Goal: Task Accomplishment & Management: Complete application form

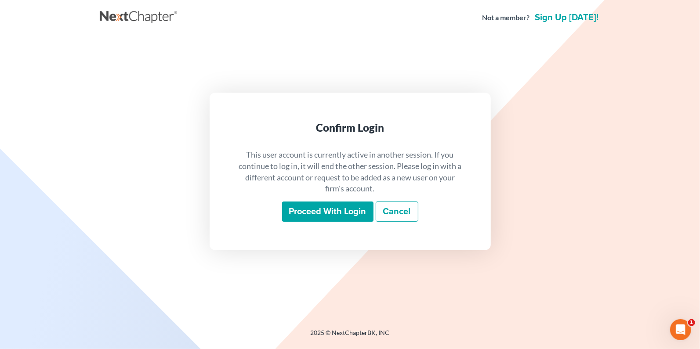
click at [323, 209] on input "Proceed with login" at bounding box center [327, 212] width 91 height 20
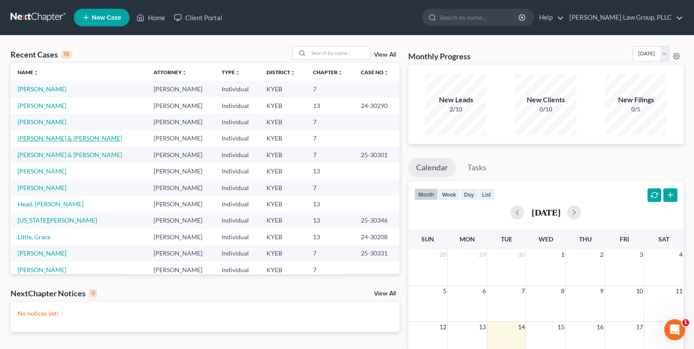
click at [40, 138] on link "[PERSON_NAME] & [PERSON_NAME]" at bounding box center [70, 137] width 105 height 7
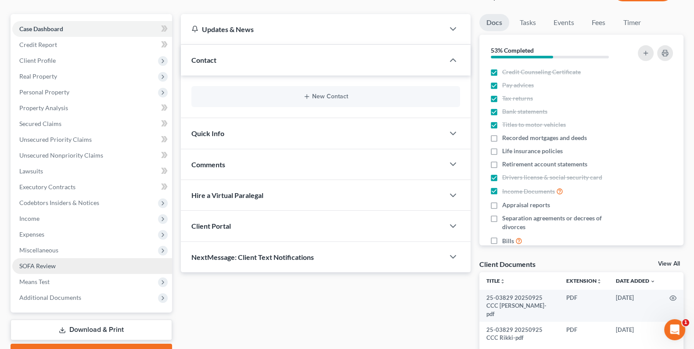
scroll to position [73, 0]
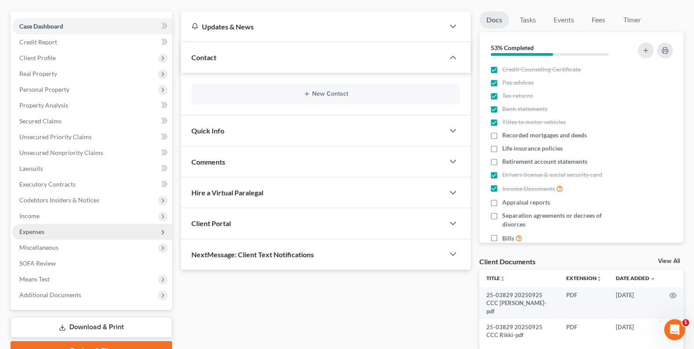
click at [38, 228] on span "Expenses" at bounding box center [31, 231] width 25 height 7
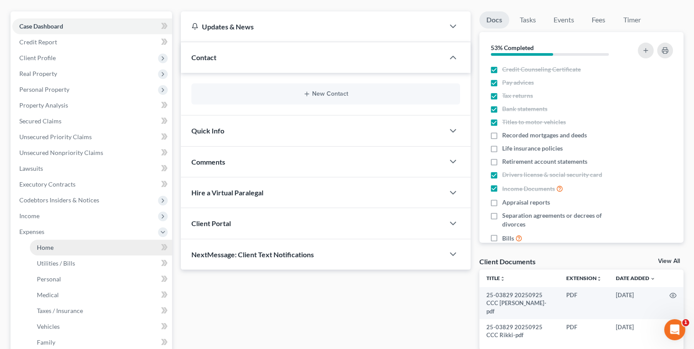
click at [42, 251] on link "Home" at bounding box center [101, 248] width 142 height 16
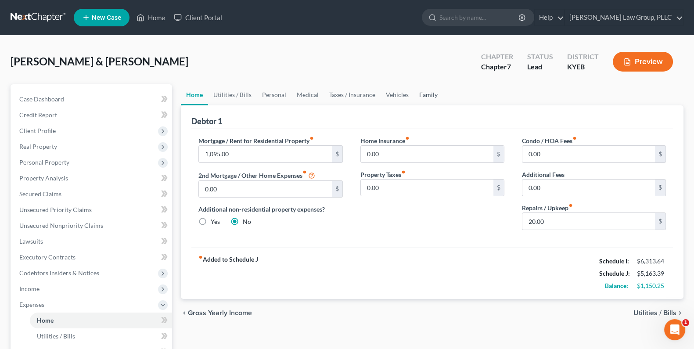
click at [426, 93] on link "Family" at bounding box center [428, 94] width 29 height 21
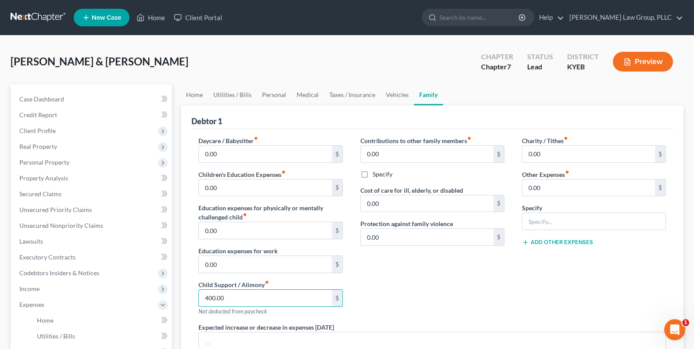
type input "400.00"
click at [455, 165] on div "Contributions to other family members fiber_manual_record 0.00 $ Specify Cost o…" at bounding box center [433, 229] width 162 height 187
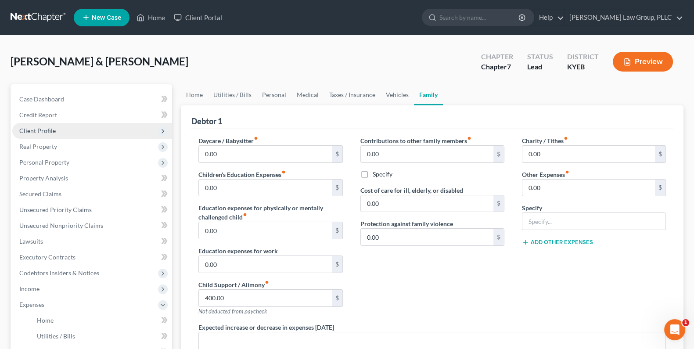
click at [36, 132] on span "Client Profile" at bounding box center [37, 130] width 36 height 7
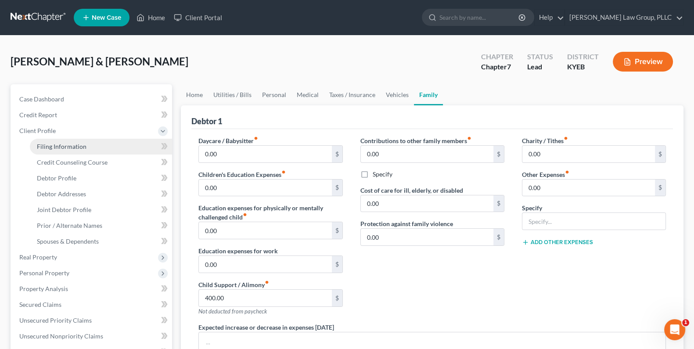
click at [61, 143] on span "Filing Information" at bounding box center [62, 146] width 50 height 7
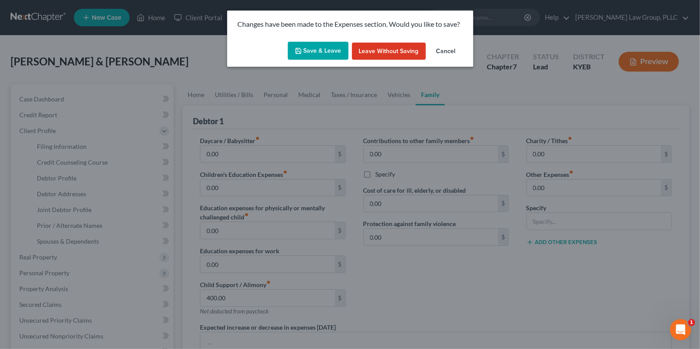
click at [310, 46] on button "Save & Leave" at bounding box center [318, 51] width 61 height 18
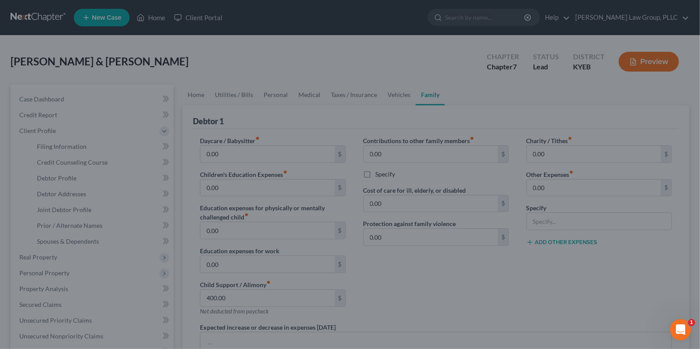
select select "1"
select select "0"
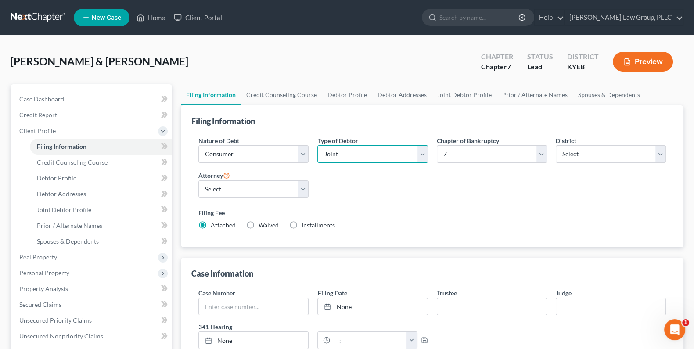
click at [420, 156] on select "Select Individual Joint" at bounding box center [372, 154] width 110 height 18
select select "0"
click at [317, 145] on select "Select Individual Joint" at bounding box center [372, 154] width 110 height 18
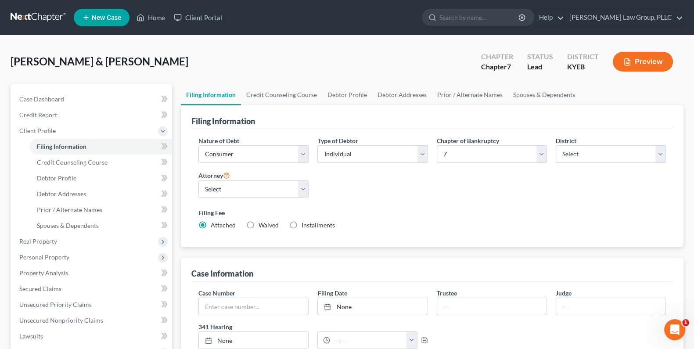
click at [403, 200] on div "Nature of Debt Select Business Consumer Other Nature of Business Select Clearin…" at bounding box center [432, 186] width 476 height 101
click at [308, 90] on link "Credit Counseling Course" at bounding box center [281, 94] width 81 height 21
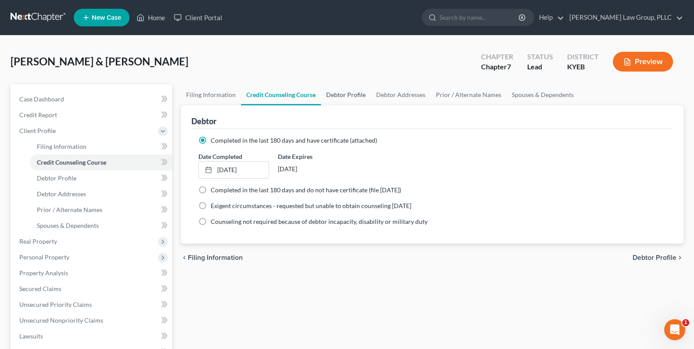
click at [357, 94] on link "Debtor Profile" at bounding box center [346, 94] width 50 height 21
select select "1"
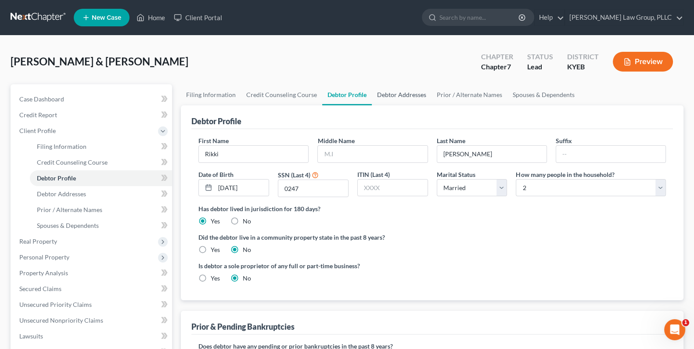
click at [406, 97] on link "Debtor Addresses" at bounding box center [402, 94] width 60 height 21
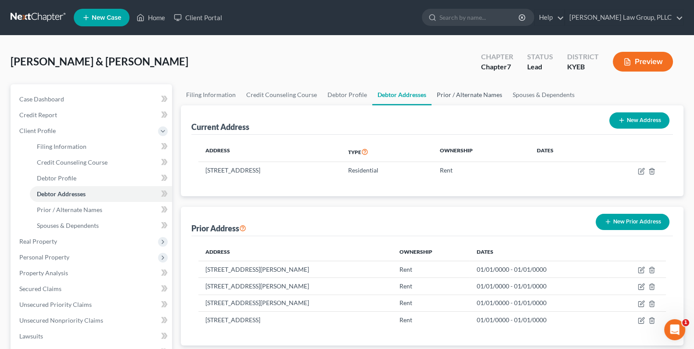
click at [466, 92] on link "Prior / Alternate Names" at bounding box center [470, 94] width 76 height 21
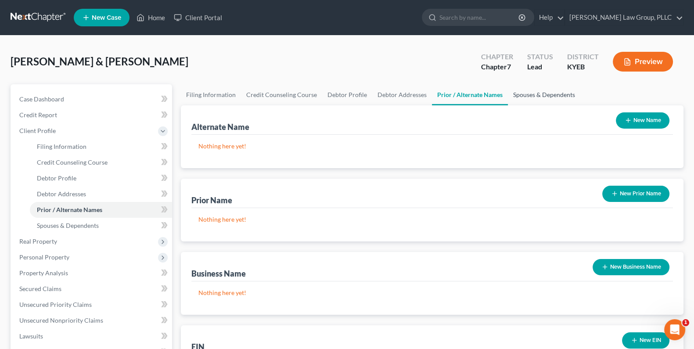
click at [508, 92] on link "Spouses & Dependents" at bounding box center [544, 94] width 72 height 21
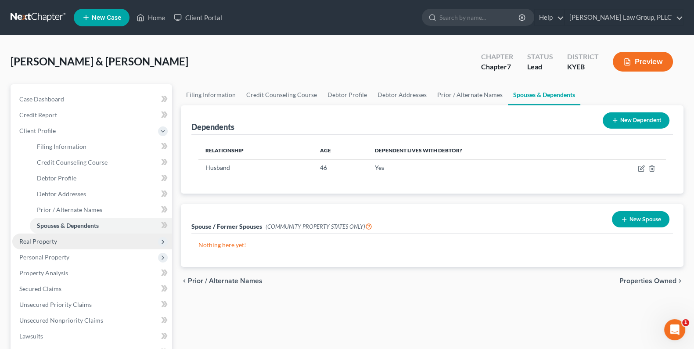
click at [46, 241] on span "Real Property" at bounding box center [38, 241] width 38 height 7
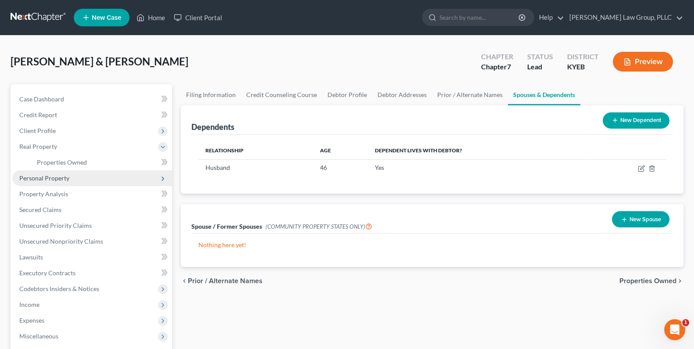
click at [65, 177] on span "Personal Property" at bounding box center [44, 177] width 50 height 7
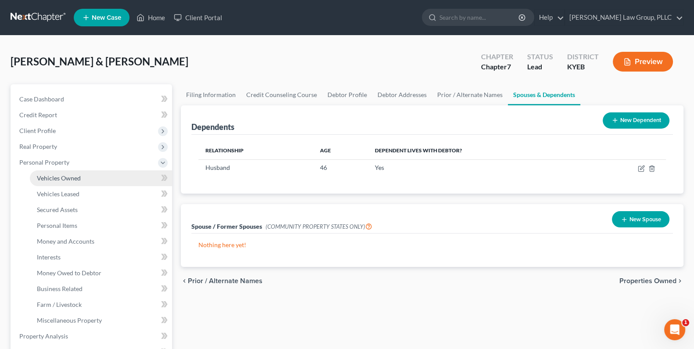
click at [65, 174] on span "Vehicles Owned" at bounding box center [59, 177] width 44 height 7
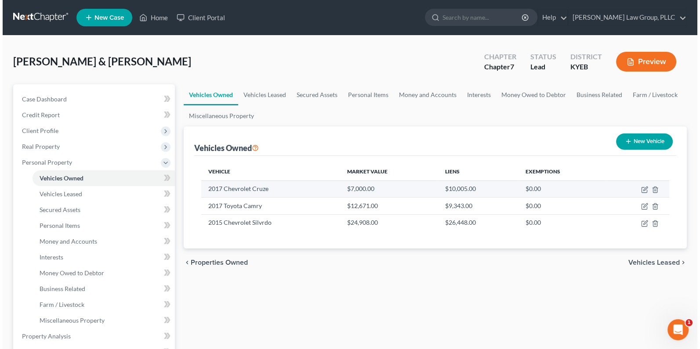
scroll to position [24, 0]
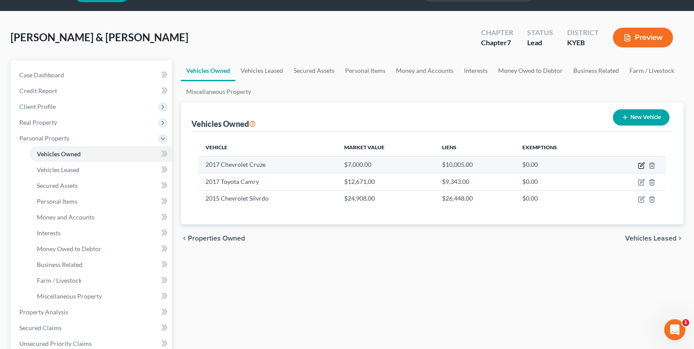
click at [640, 163] on icon "button" at bounding box center [641, 165] width 7 height 7
select select "0"
select select "9"
select select "2"
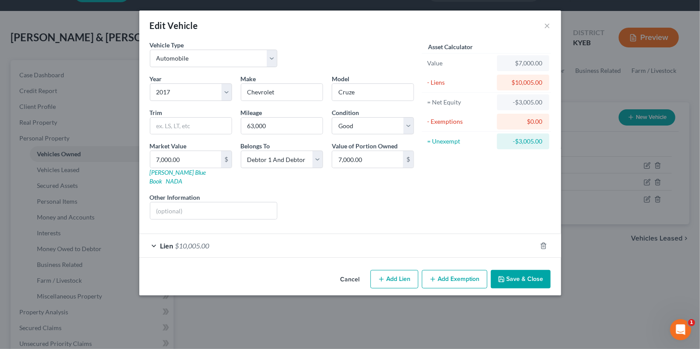
click at [220, 235] on div "Lien $10,005.00" at bounding box center [337, 245] width 397 height 23
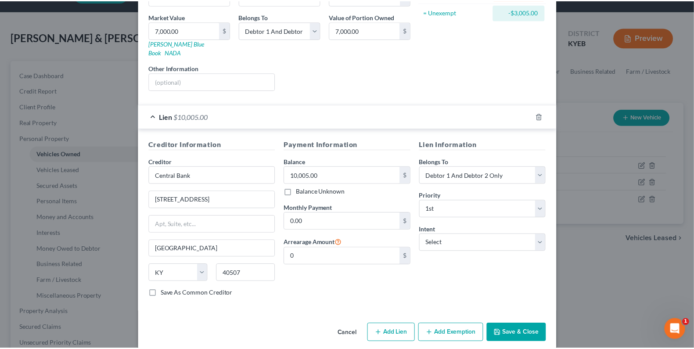
scroll to position [130, 0]
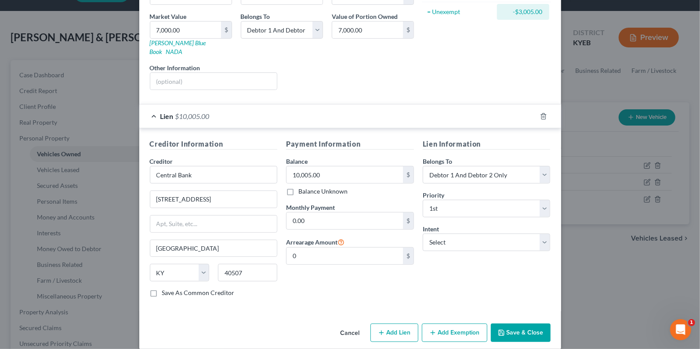
click at [351, 325] on button "Cancel" at bounding box center [349, 334] width 33 height 18
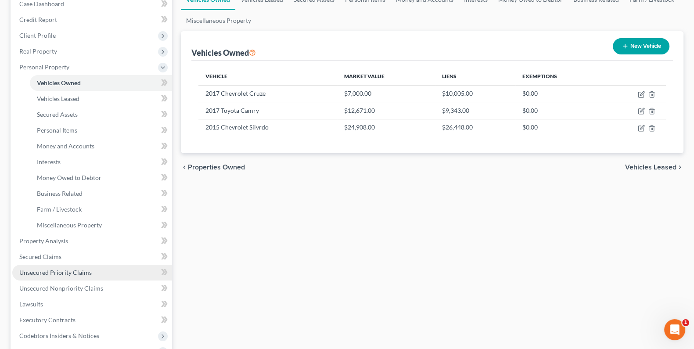
scroll to position [97, 0]
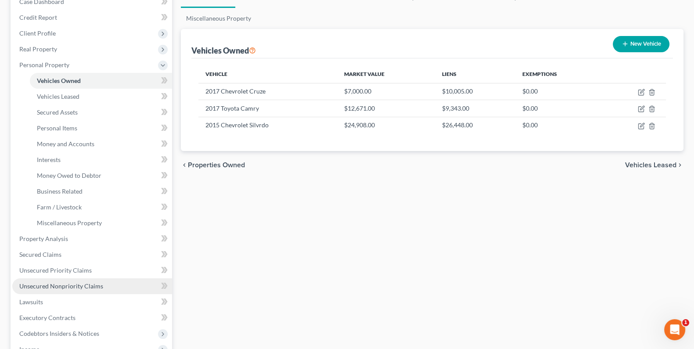
click at [46, 279] on link "Unsecured Nonpriority Claims" at bounding box center [92, 286] width 160 height 16
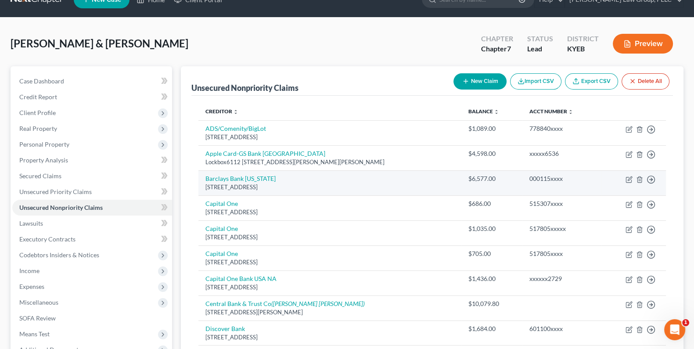
scroll to position [146, 0]
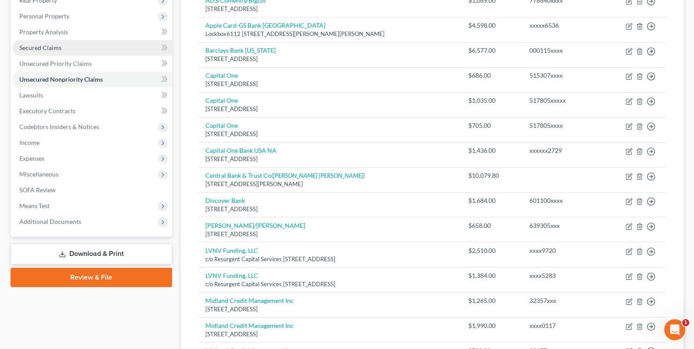
click at [51, 48] on span "Secured Claims" at bounding box center [40, 47] width 42 height 7
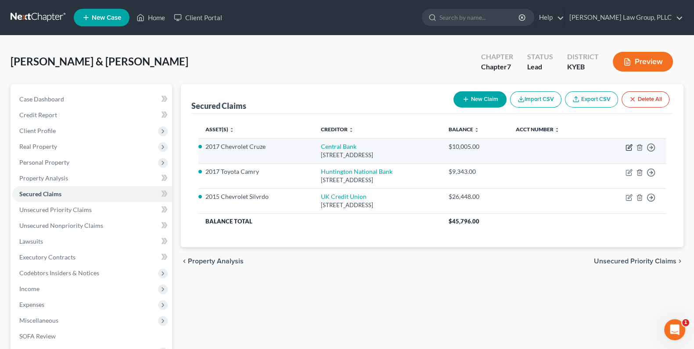
click at [626, 149] on icon "button" at bounding box center [628, 147] width 5 height 5
select select "18"
select select "3"
select select "2"
select select "0"
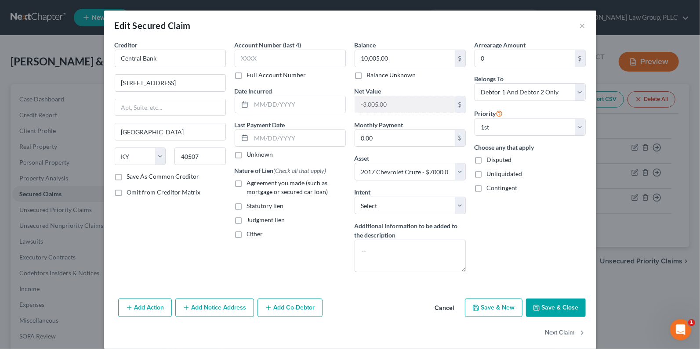
click at [443, 304] on button "Cancel" at bounding box center [444, 308] width 33 height 18
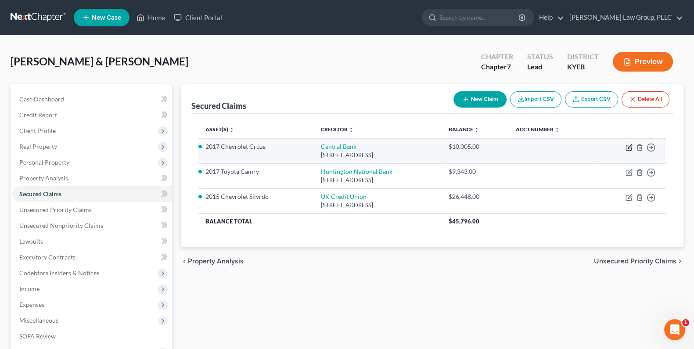
click at [630, 148] on icon "button" at bounding box center [629, 147] width 7 height 7
select select "18"
select select "3"
select select "2"
select select "0"
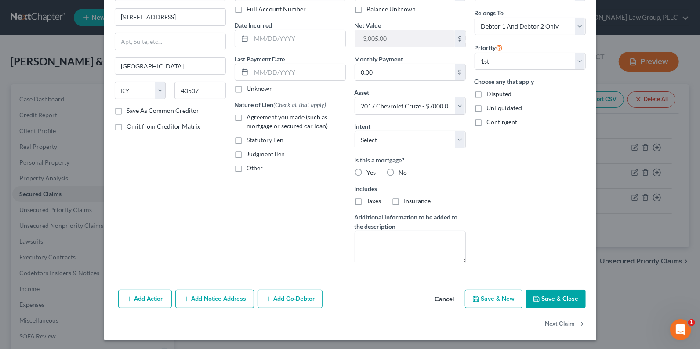
scroll to position [66, 0]
click at [446, 299] on button "Cancel" at bounding box center [444, 299] width 33 height 18
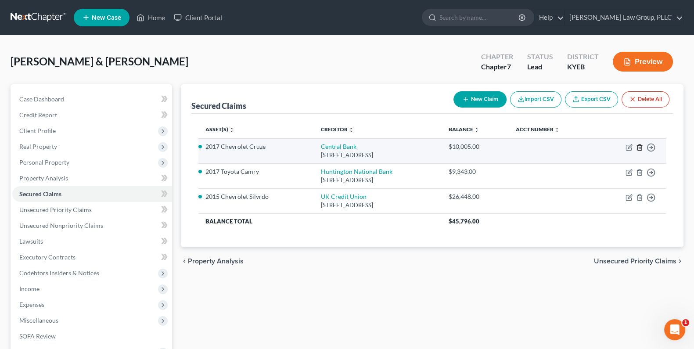
click at [639, 146] on polyline "button" at bounding box center [639, 146] width 5 height 0
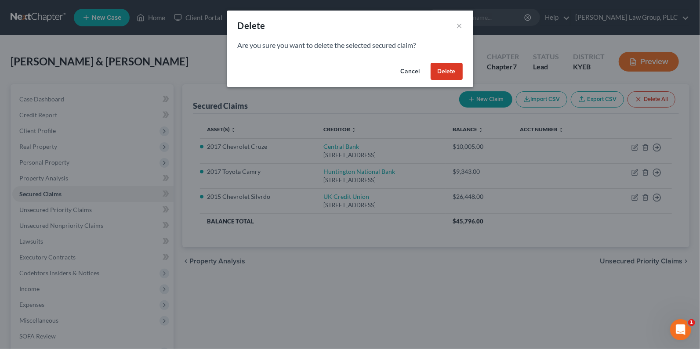
click at [449, 75] on button "Delete" at bounding box center [446, 72] width 32 height 18
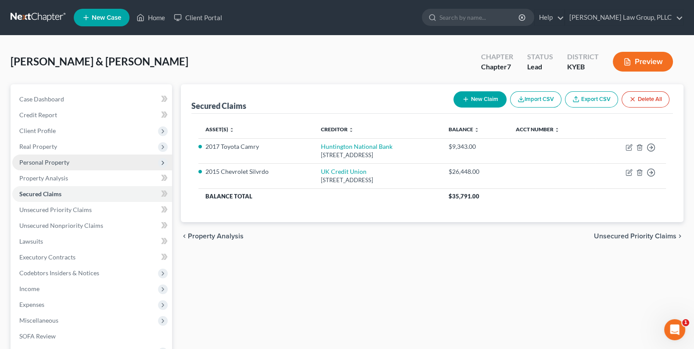
click at [49, 159] on span "Personal Property" at bounding box center [44, 162] width 50 height 7
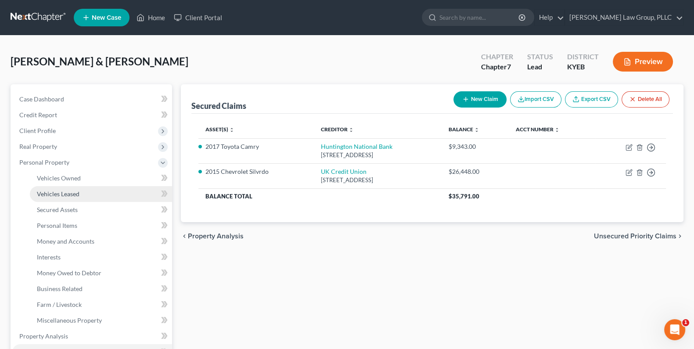
click at [39, 194] on span "Vehicles Leased" at bounding box center [58, 193] width 43 height 7
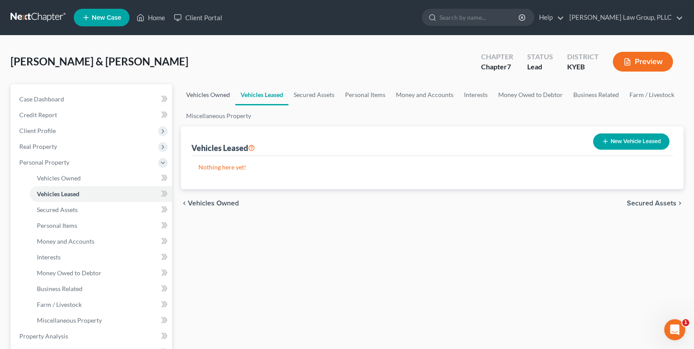
click at [216, 91] on link "Vehicles Owned" at bounding box center [208, 94] width 54 height 21
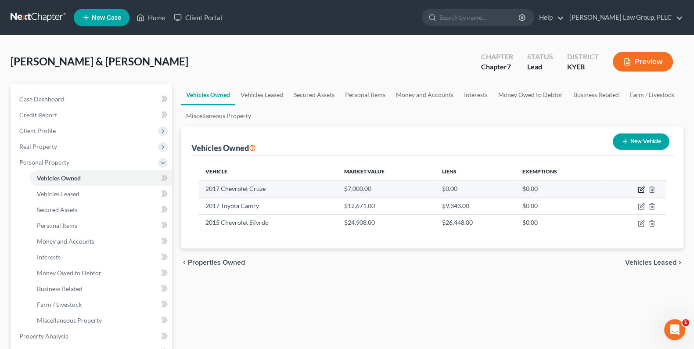
click at [641, 187] on icon "button" at bounding box center [641, 189] width 7 height 7
select select "0"
select select "9"
select select "2"
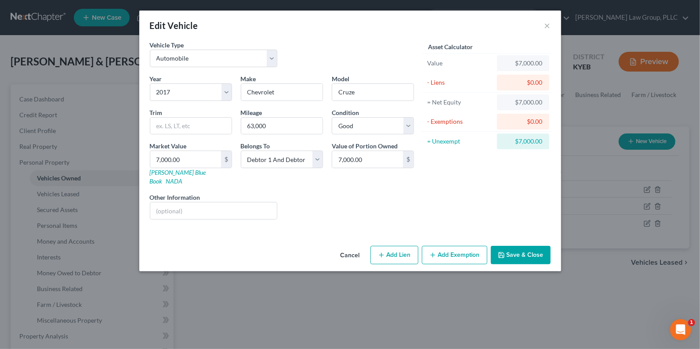
click at [465, 246] on button "Add Exemption" at bounding box center [454, 255] width 65 height 18
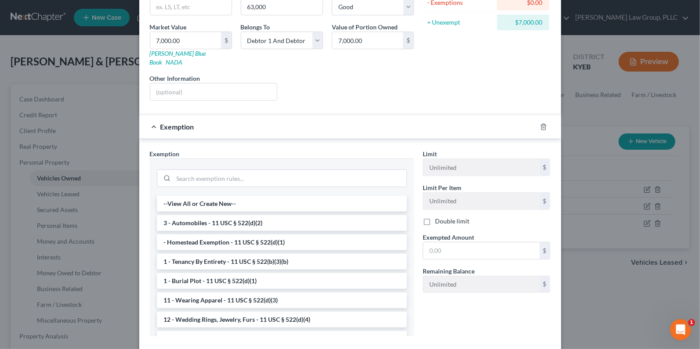
scroll to position [122, 0]
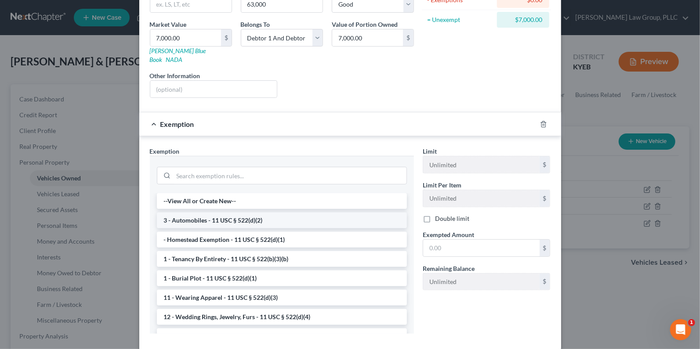
click at [232, 213] on li "3 - Automobiles - 11 USC § 522(d)(2)" at bounding box center [282, 221] width 250 height 16
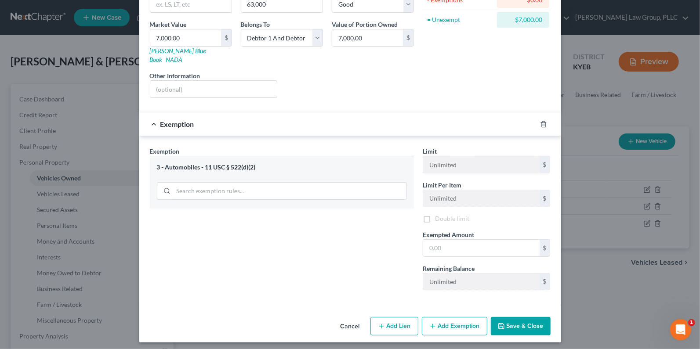
scroll to position [115, 0]
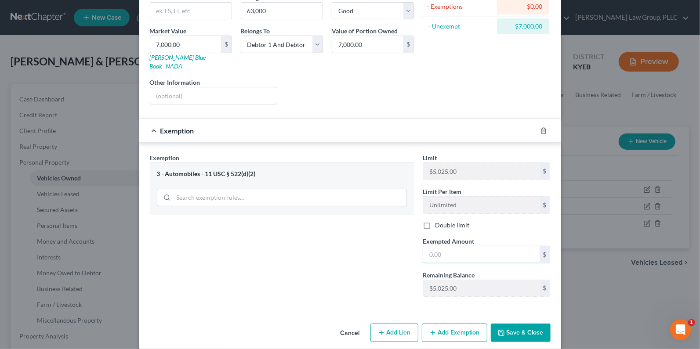
drag, startPoint x: 468, startPoint y: 247, endPoint x: 589, endPoint y: 235, distance: 121.8
click at [468, 247] on input "text" at bounding box center [481, 254] width 116 height 17
type input "5,025"
click at [441, 324] on button "Add Exemption" at bounding box center [454, 333] width 65 height 18
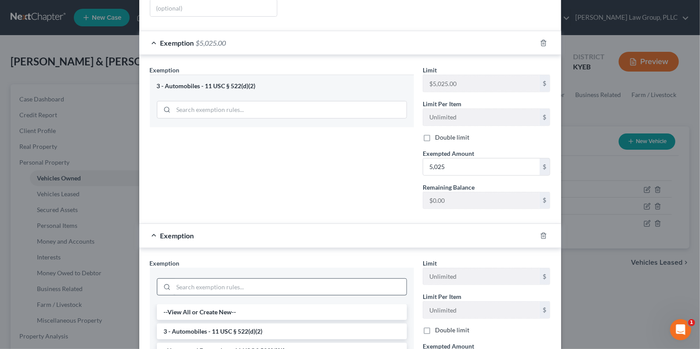
scroll to position [213, 0]
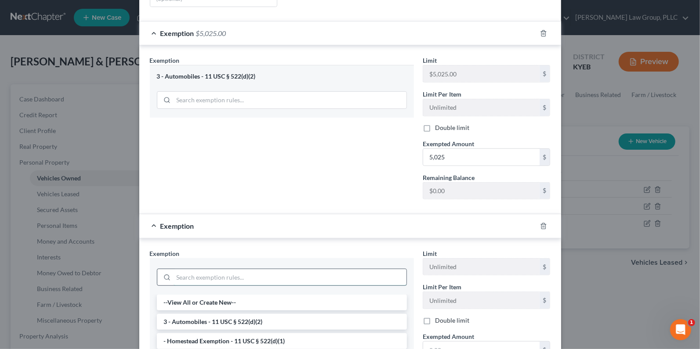
click at [250, 269] on input "search" at bounding box center [289, 277] width 233 height 17
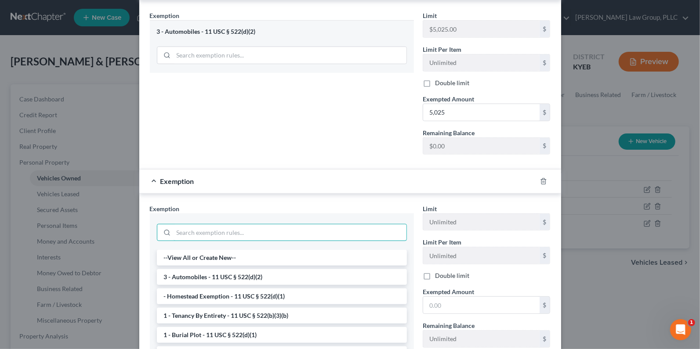
scroll to position [261, 0]
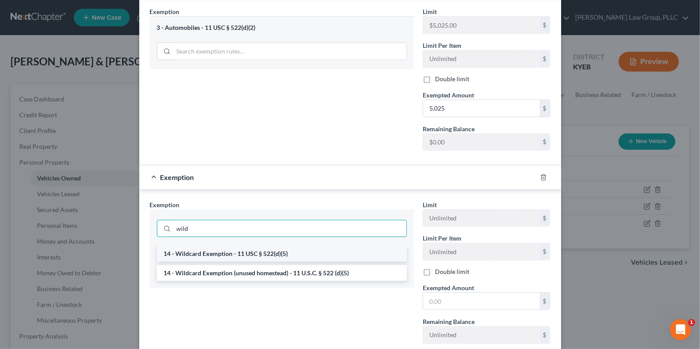
type input "wild"
click at [301, 246] on li "14 - Wildcard Exemption - 11 USC § 522(d)(5)" at bounding box center [282, 254] width 250 height 16
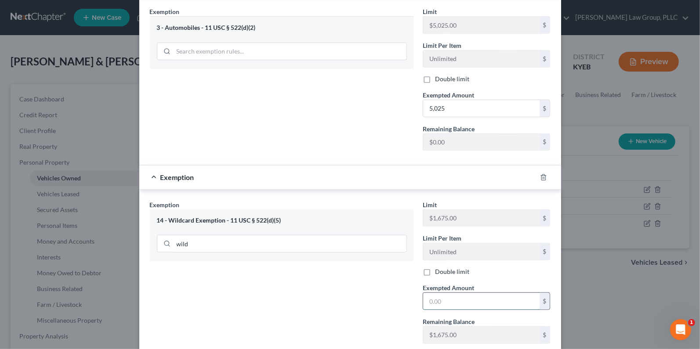
click at [441, 293] on input "text" at bounding box center [481, 301] width 116 height 17
type input "1,675"
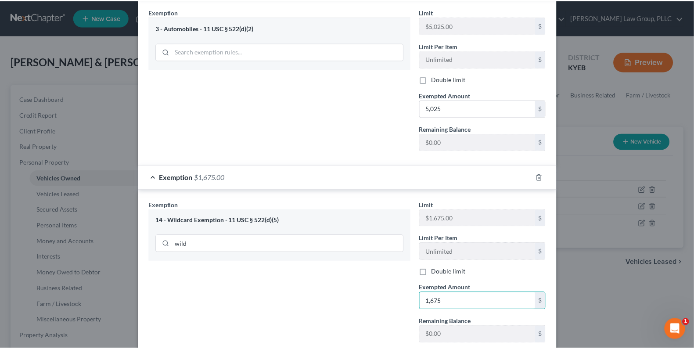
scroll to position [307, 0]
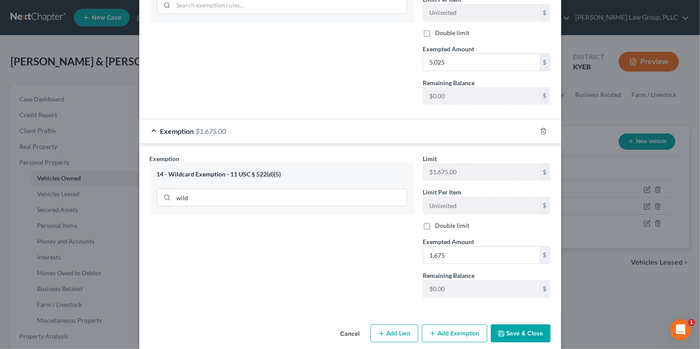
click at [504, 325] on button "Save & Close" at bounding box center [520, 334] width 60 height 18
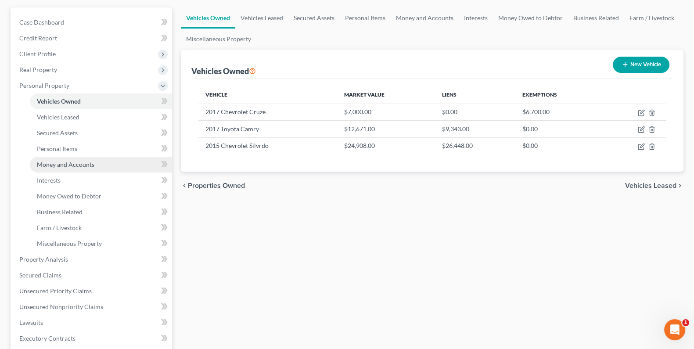
scroll to position [146, 0]
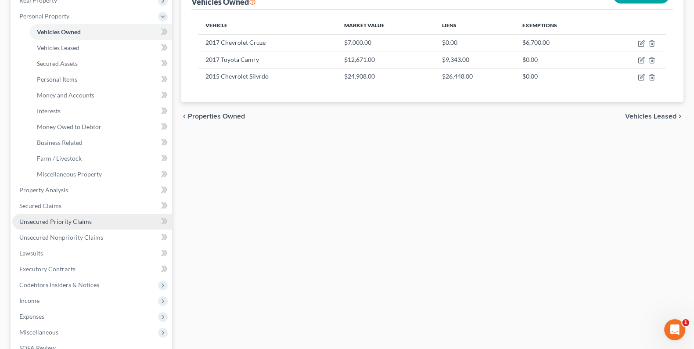
click at [55, 223] on span "Unsecured Priority Claims" at bounding box center [55, 221] width 72 height 7
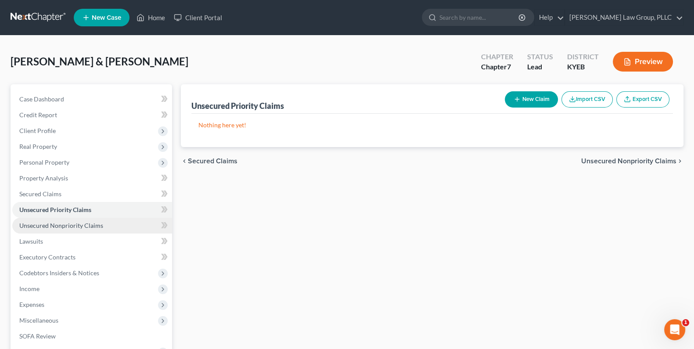
click at [53, 226] on span "Unsecured Nonpriority Claims" at bounding box center [61, 225] width 84 height 7
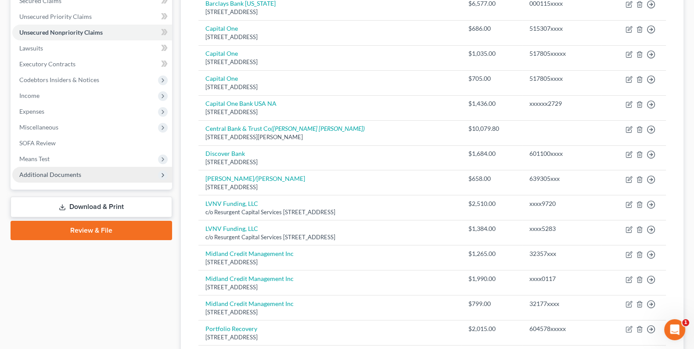
scroll to position [195, 0]
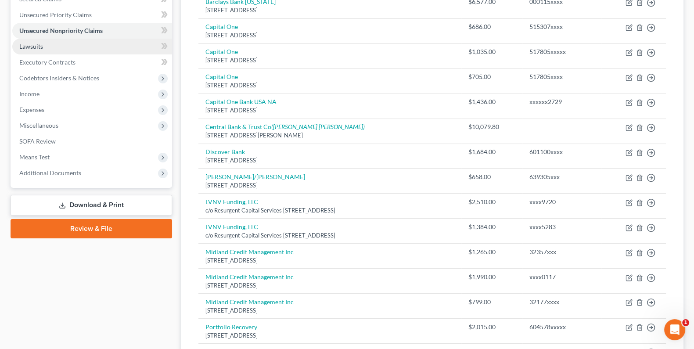
click at [47, 49] on link "Lawsuits" at bounding box center [92, 47] width 160 height 16
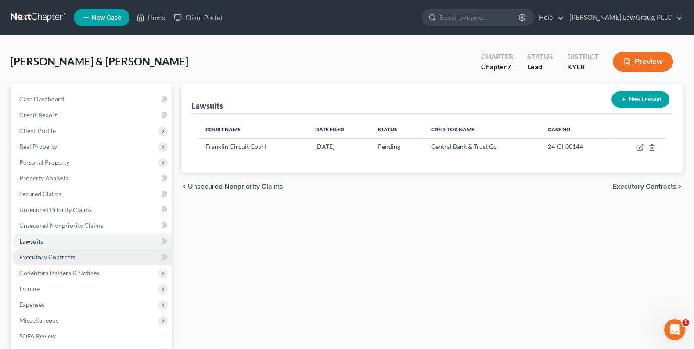
click at [40, 255] on span "Executory Contracts" at bounding box center [47, 256] width 56 height 7
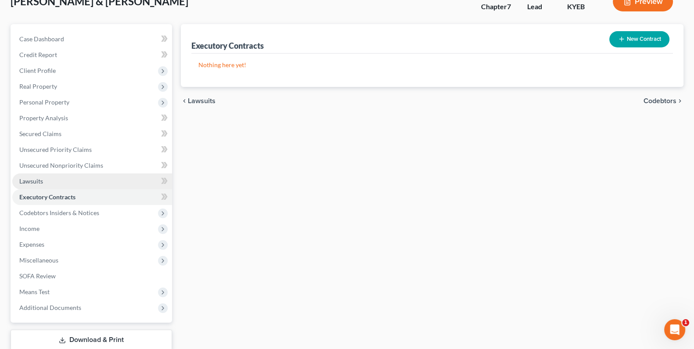
scroll to position [73, 0]
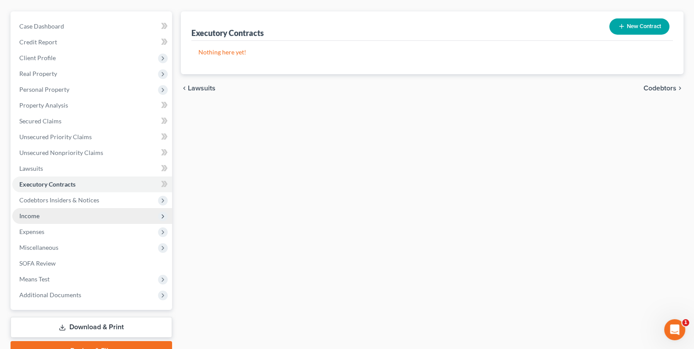
click at [68, 211] on span "Income" at bounding box center [92, 216] width 160 height 16
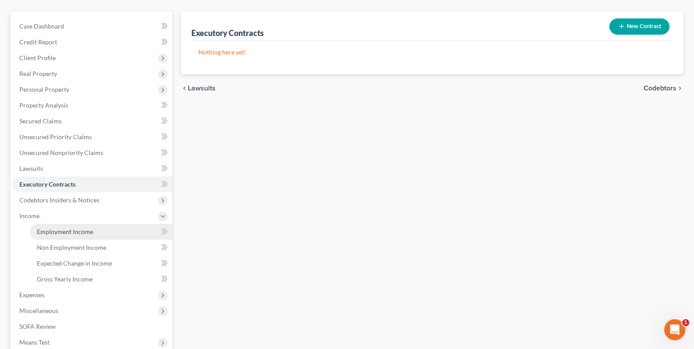
click at [55, 235] on link "Employment Income" at bounding box center [101, 232] width 142 height 16
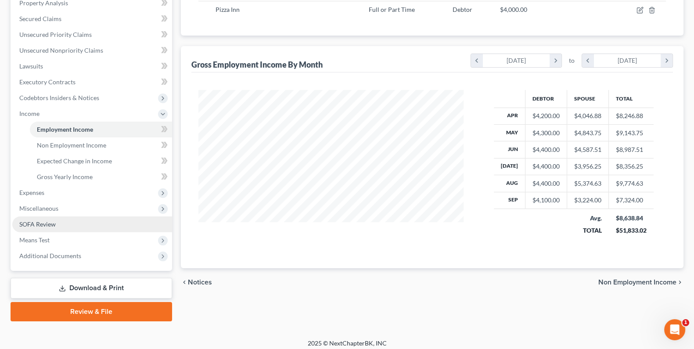
scroll to position [180, 0]
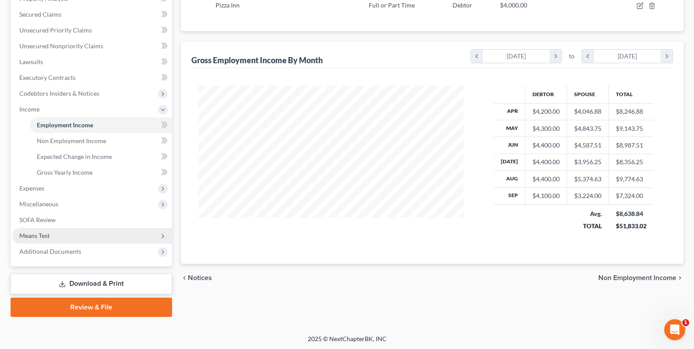
click at [43, 235] on span "Means Test" at bounding box center [34, 235] width 30 height 7
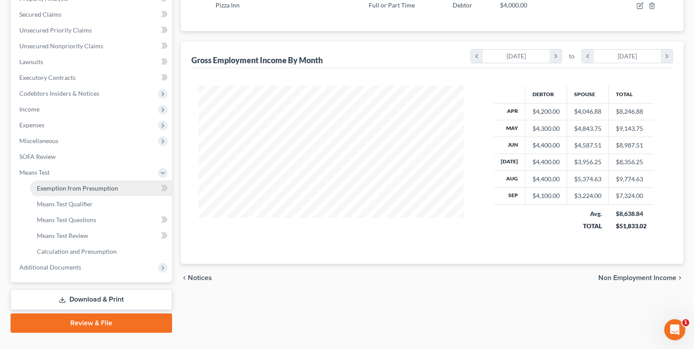
click at [83, 191] on link "Exemption from Presumption" at bounding box center [101, 188] width 142 height 16
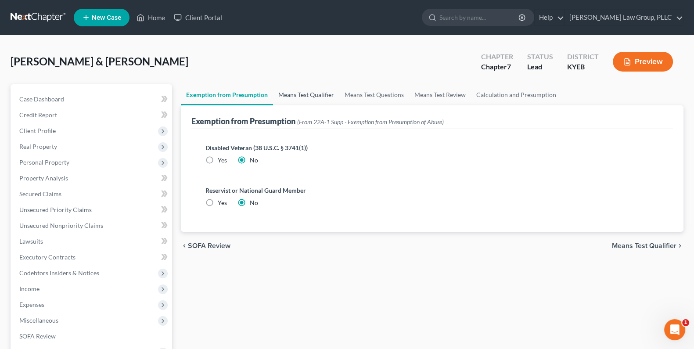
click at [325, 95] on link "Means Test Qualifier" at bounding box center [306, 94] width 66 height 21
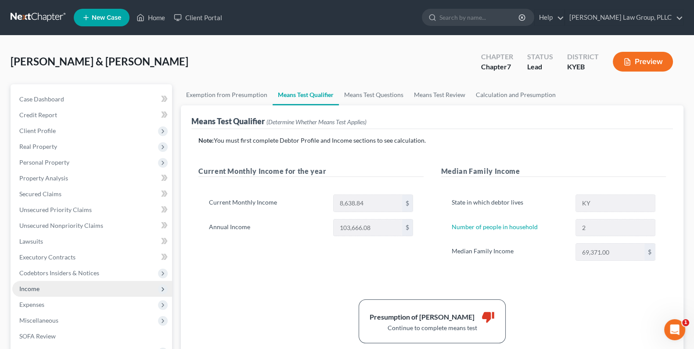
click at [39, 289] on span "Income" at bounding box center [29, 288] width 20 height 7
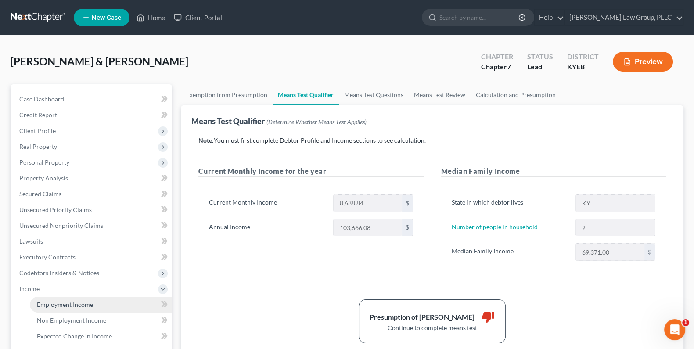
click at [65, 304] on span "Employment Income" at bounding box center [65, 304] width 56 height 7
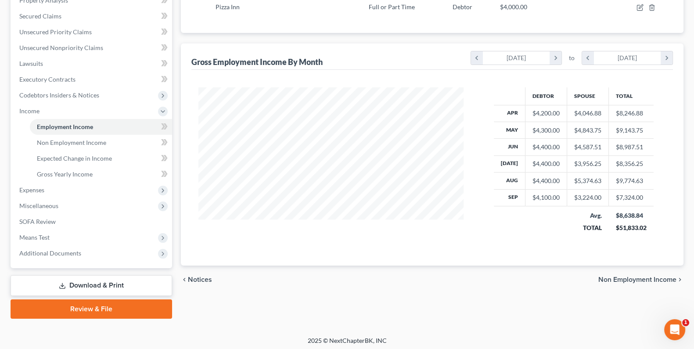
scroll to position [180, 0]
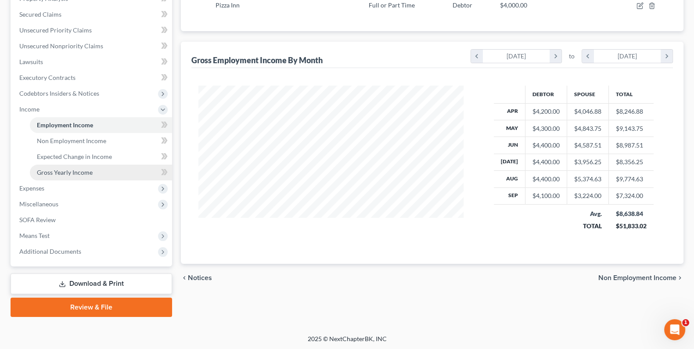
click at [65, 169] on span "Gross Yearly Income" at bounding box center [65, 172] width 56 height 7
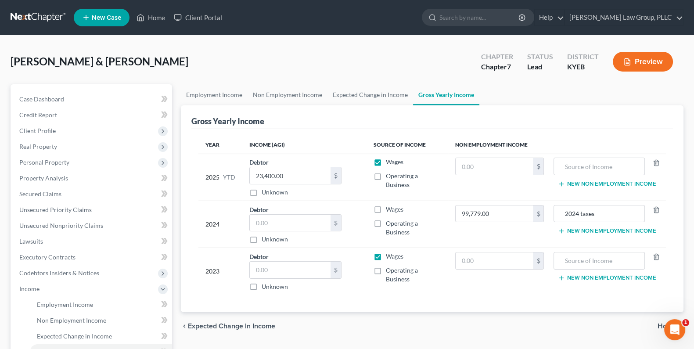
click at [386, 209] on label "Wages" at bounding box center [395, 209] width 18 height 9
click at [389, 209] on input "Wages" at bounding box center [392, 208] width 6 height 6
checkbox input "true"
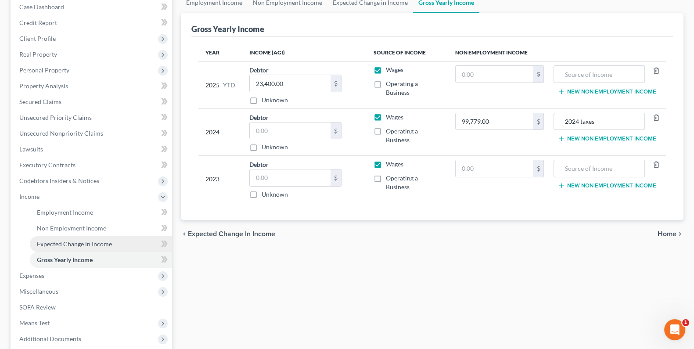
scroll to position [97, 0]
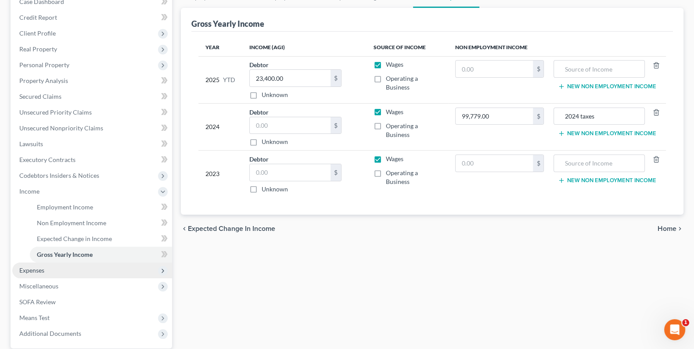
click at [39, 272] on span "Expenses" at bounding box center [31, 270] width 25 height 7
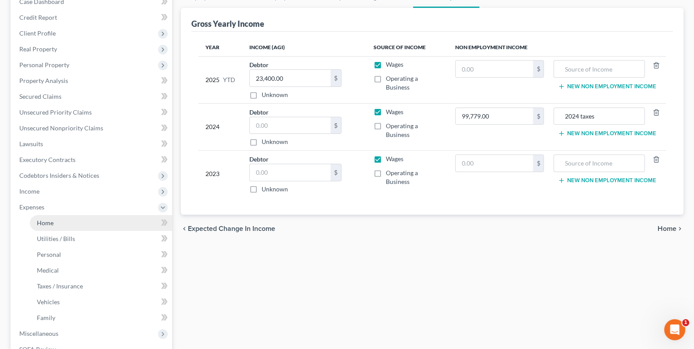
click at [61, 224] on link "Home" at bounding box center [101, 223] width 142 height 16
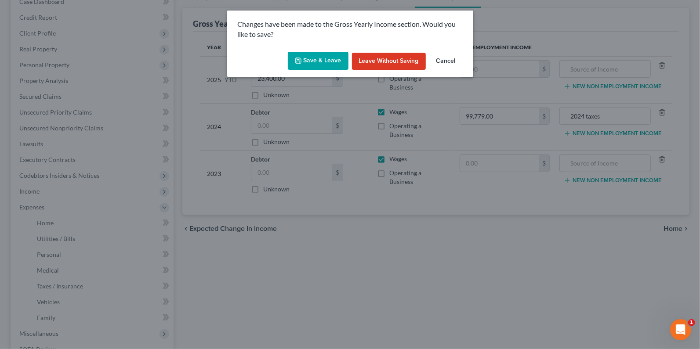
click at [299, 61] on polyline "button" at bounding box center [297, 62] width 3 height 2
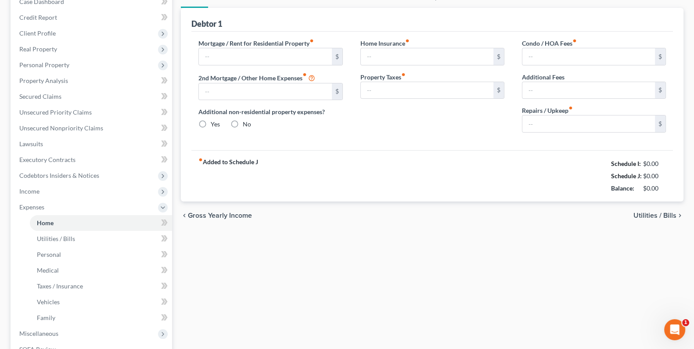
type input "1,095.00"
type input "0.00"
radio input "true"
type input "0.00"
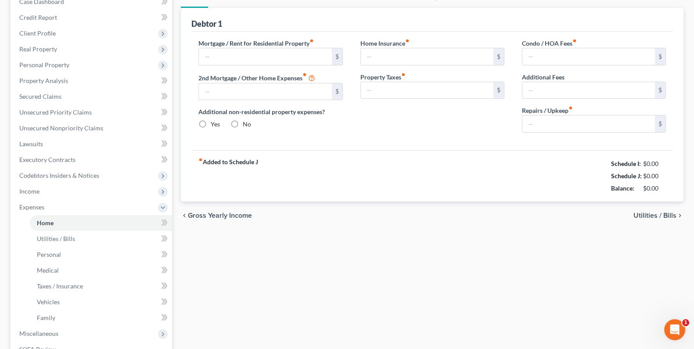
type input "0.00"
type input "20.00"
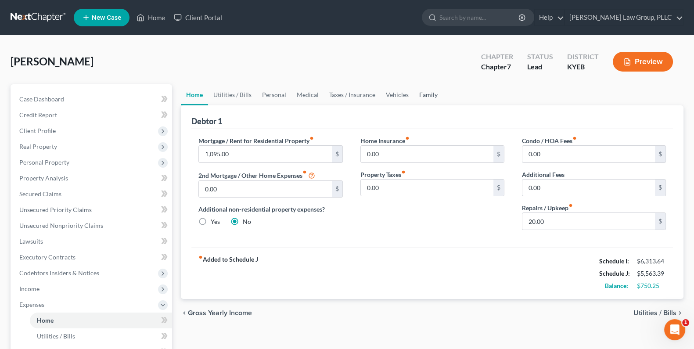
click at [427, 93] on link "Family" at bounding box center [428, 94] width 29 height 21
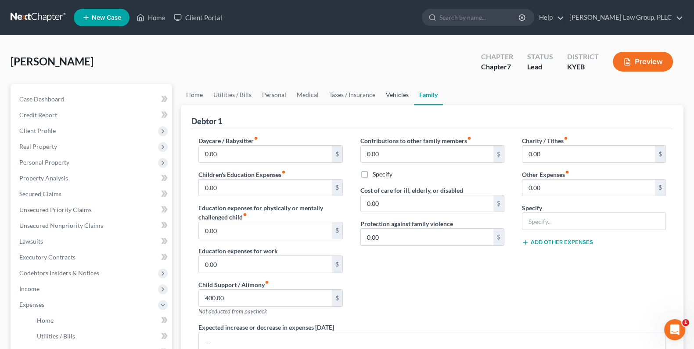
click at [397, 98] on link "Vehicles" at bounding box center [397, 94] width 33 height 21
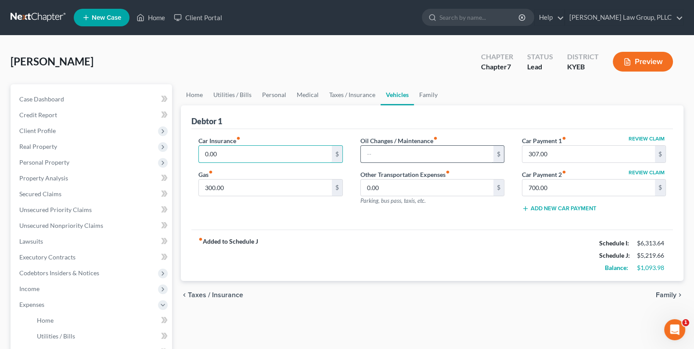
type input "0.00"
click at [397, 155] on input "text" at bounding box center [427, 154] width 133 height 17
click at [260, 149] on input "0.00" at bounding box center [265, 154] width 133 height 17
click at [47, 242] on link "Lawsuits" at bounding box center [92, 242] width 160 height 16
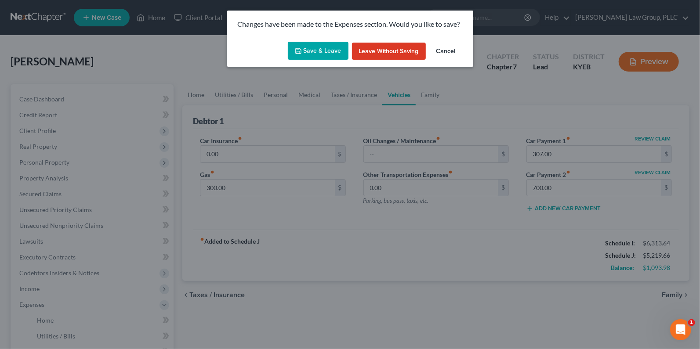
click at [364, 53] on button "Leave without Saving" at bounding box center [389, 52] width 74 height 18
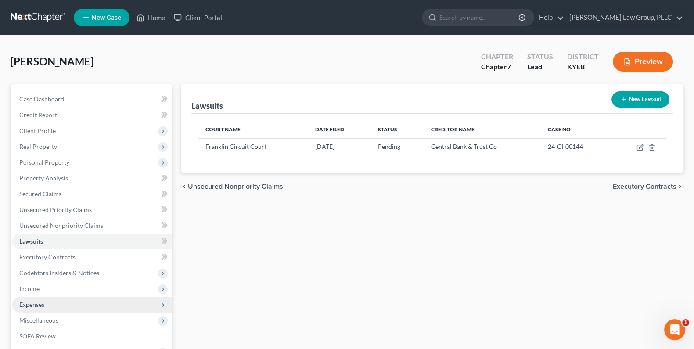
click at [33, 304] on span "Expenses" at bounding box center [31, 304] width 25 height 7
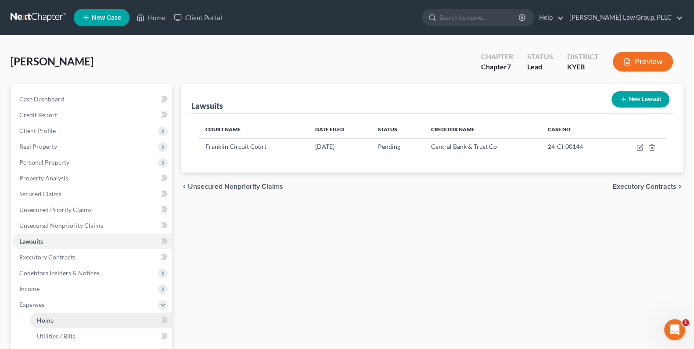
click at [57, 319] on link "Home" at bounding box center [101, 321] width 142 height 16
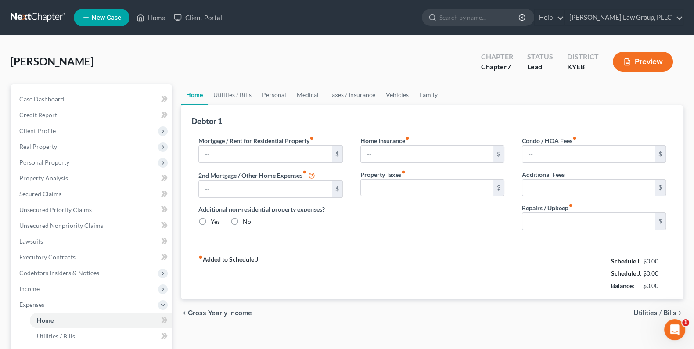
type input "1,095.00"
type input "0.00"
radio input "true"
type input "0.00"
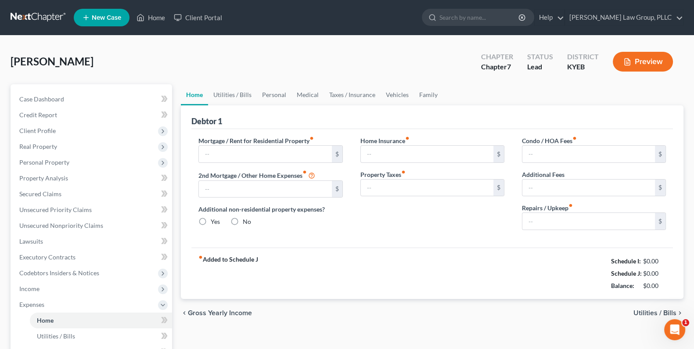
type input "0.00"
type input "20.00"
click at [427, 101] on link "Family" at bounding box center [428, 94] width 29 height 21
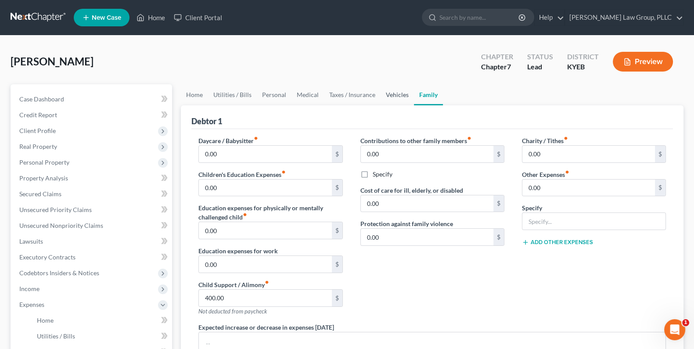
click at [395, 97] on link "Vehicles" at bounding box center [397, 94] width 33 height 21
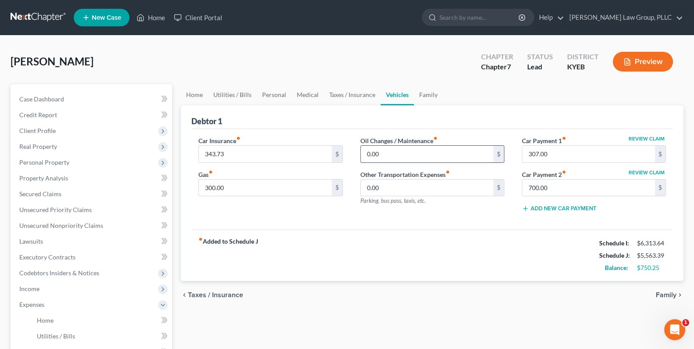
click at [396, 155] on input "0.00" at bounding box center [427, 154] width 133 height 17
type input "100"
click at [230, 191] on input "300.00" at bounding box center [265, 188] width 133 height 17
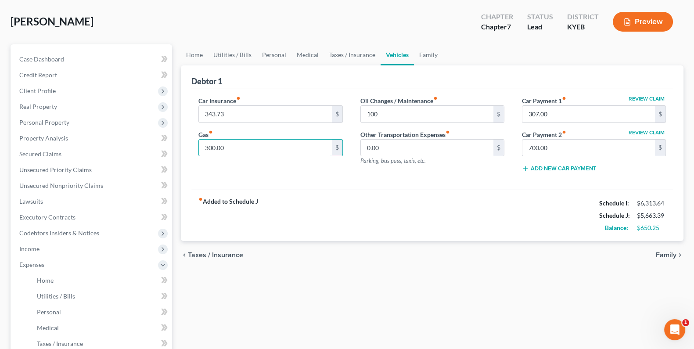
scroll to position [73, 0]
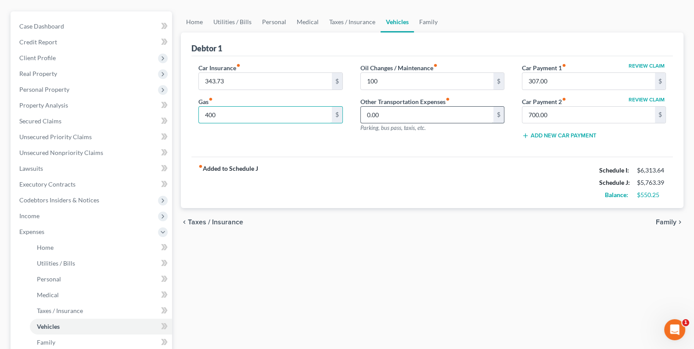
type input "400"
click at [409, 114] on input "0.00" at bounding box center [427, 115] width 133 height 17
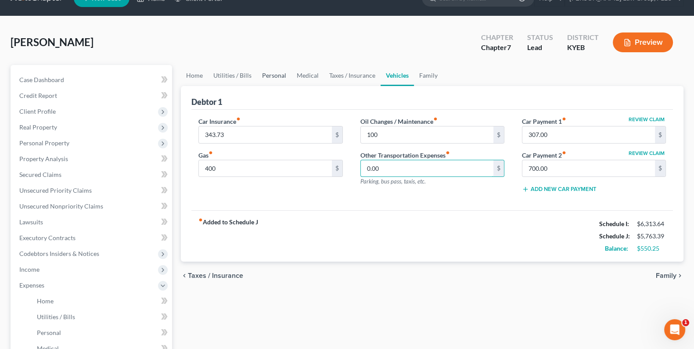
scroll to position [0, 0]
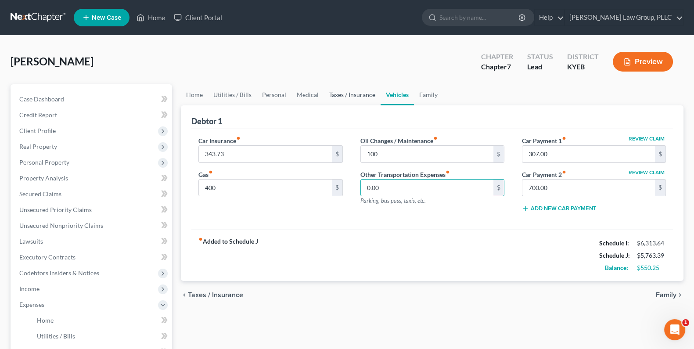
click at [344, 92] on link "Taxes / Insurance" at bounding box center [352, 94] width 57 height 21
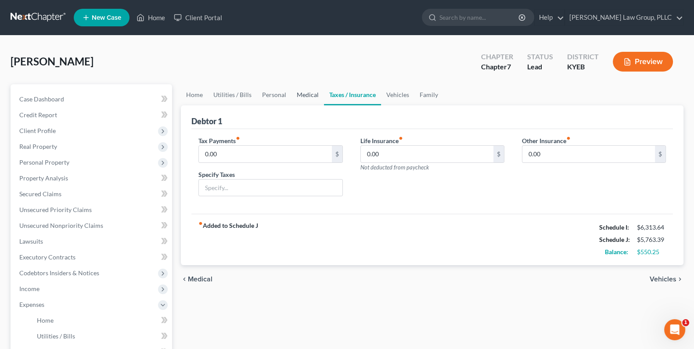
click at [303, 93] on link "Medical" at bounding box center [308, 94] width 32 height 21
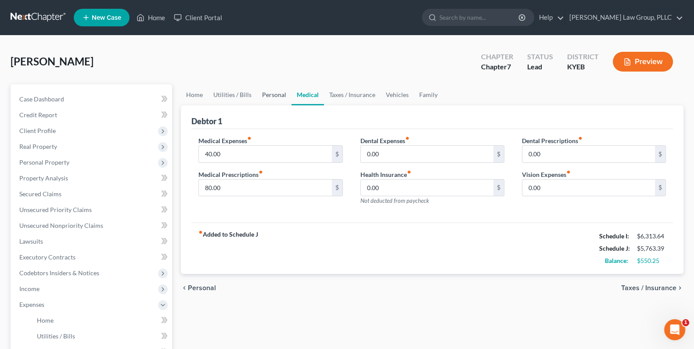
click at [266, 97] on link "Personal" at bounding box center [274, 94] width 35 height 21
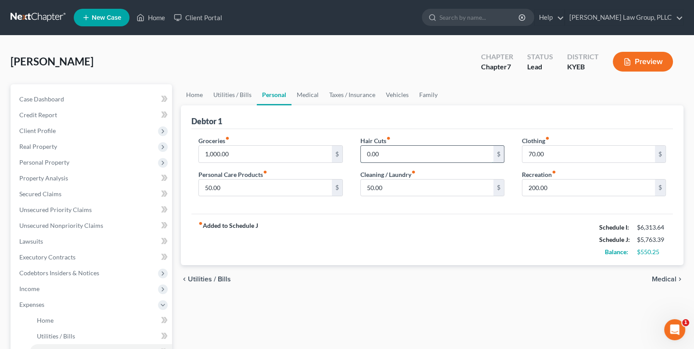
click at [406, 147] on input "0.00" at bounding box center [427, 154] width 133 height 17
type input "50"
click at [224, 94] on link "Utilities / Bills" at bounding box center [232, 94] width 49 height 21
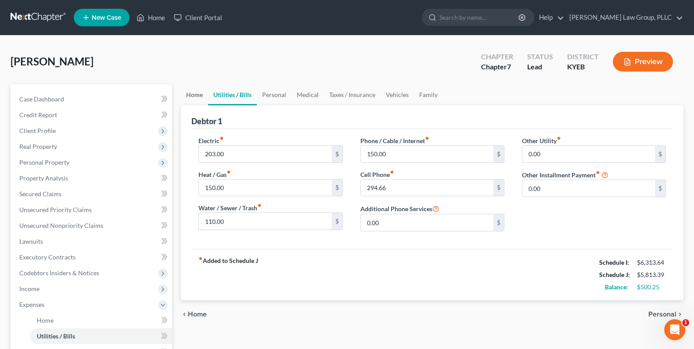
click at [186, 95] on link "Home" at bounding box center [194, 94] width 27 height 21
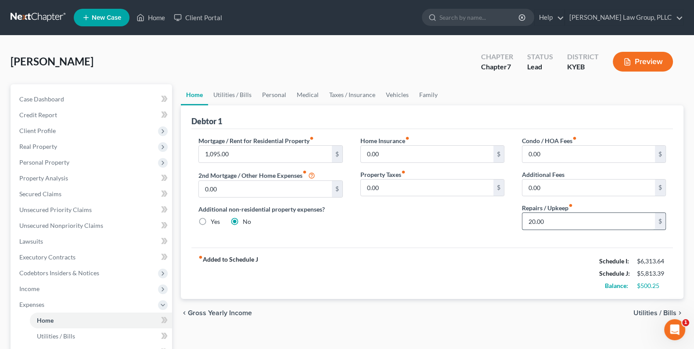
click at [550, 219] on input "20.00" at bounding box center [589, 221] width 133 height 17
type input "50"
